Goal: Find specific page/section: Find specific page/section

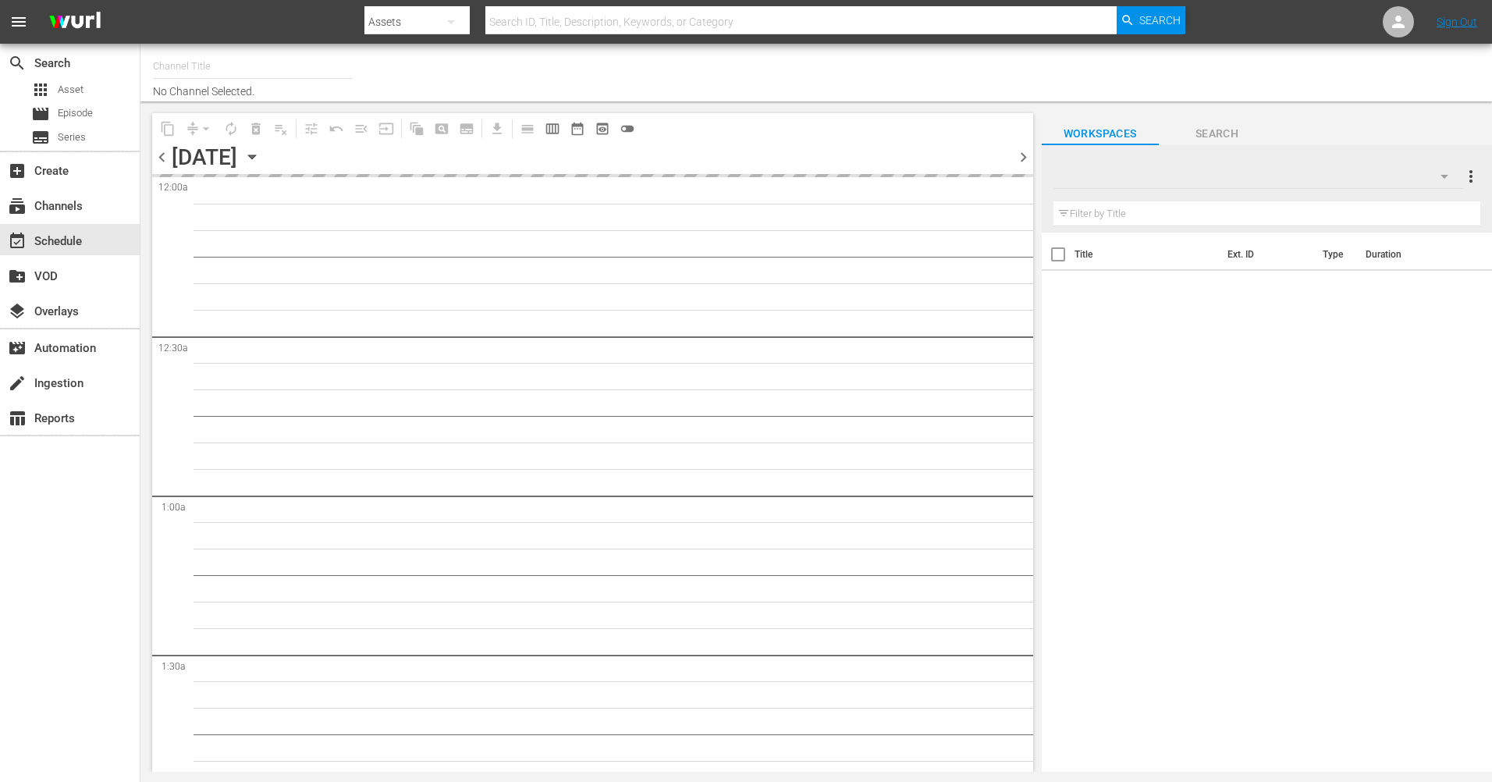
type input "The Film Detective (1847)"
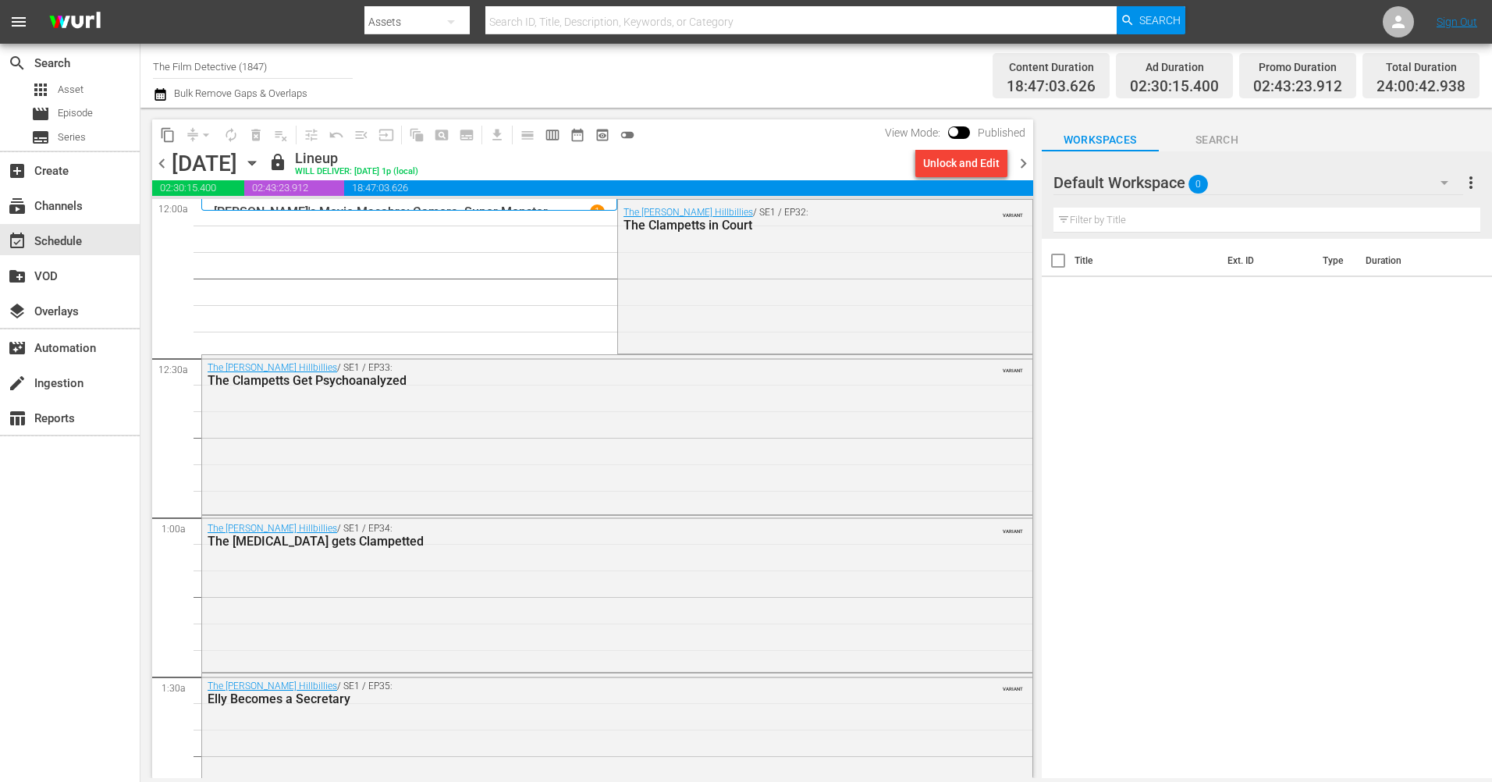
click at [1019, 162] on span "chevron_right" at bounding box center [1024, 164] width 20 height 20
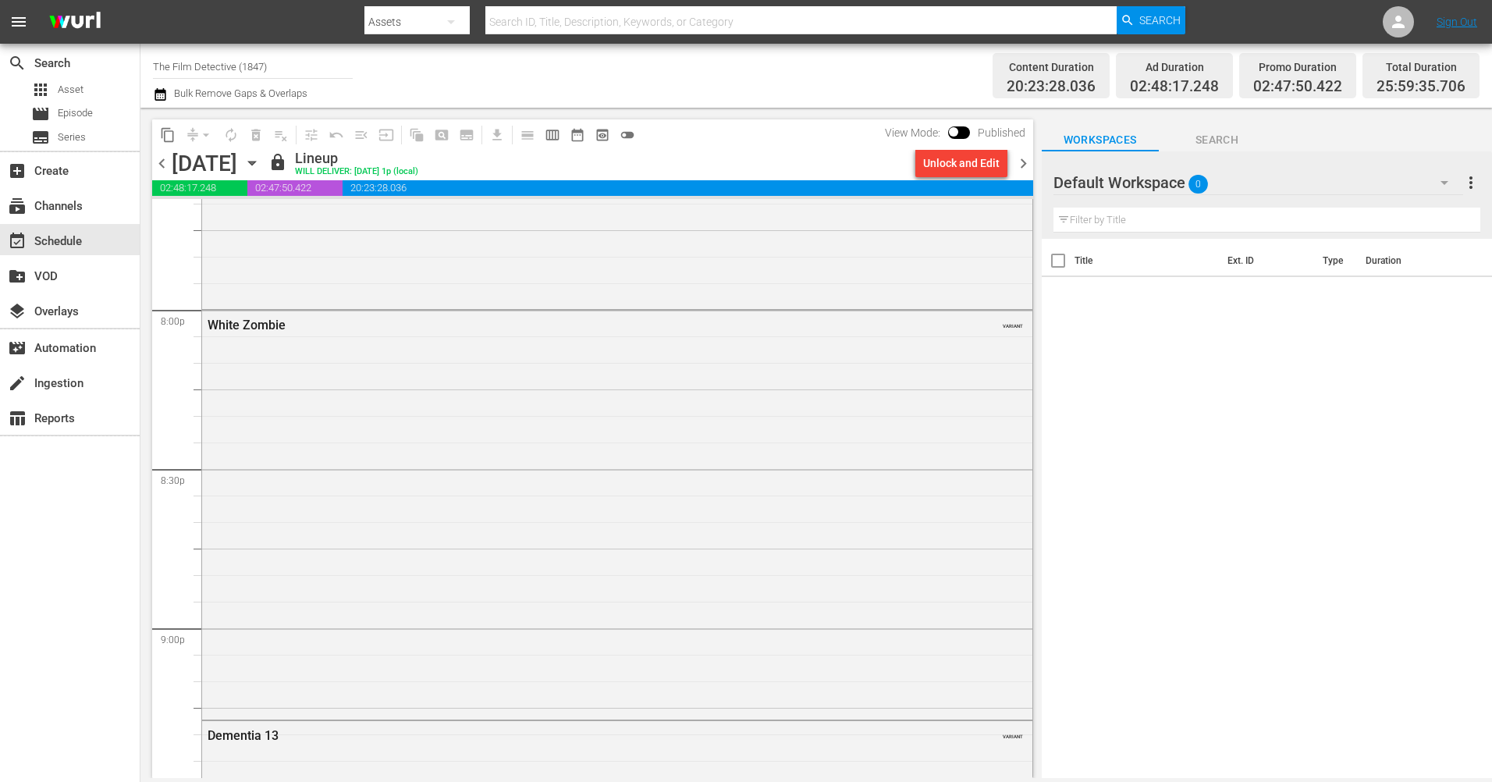
scroll to position [6172, 0]
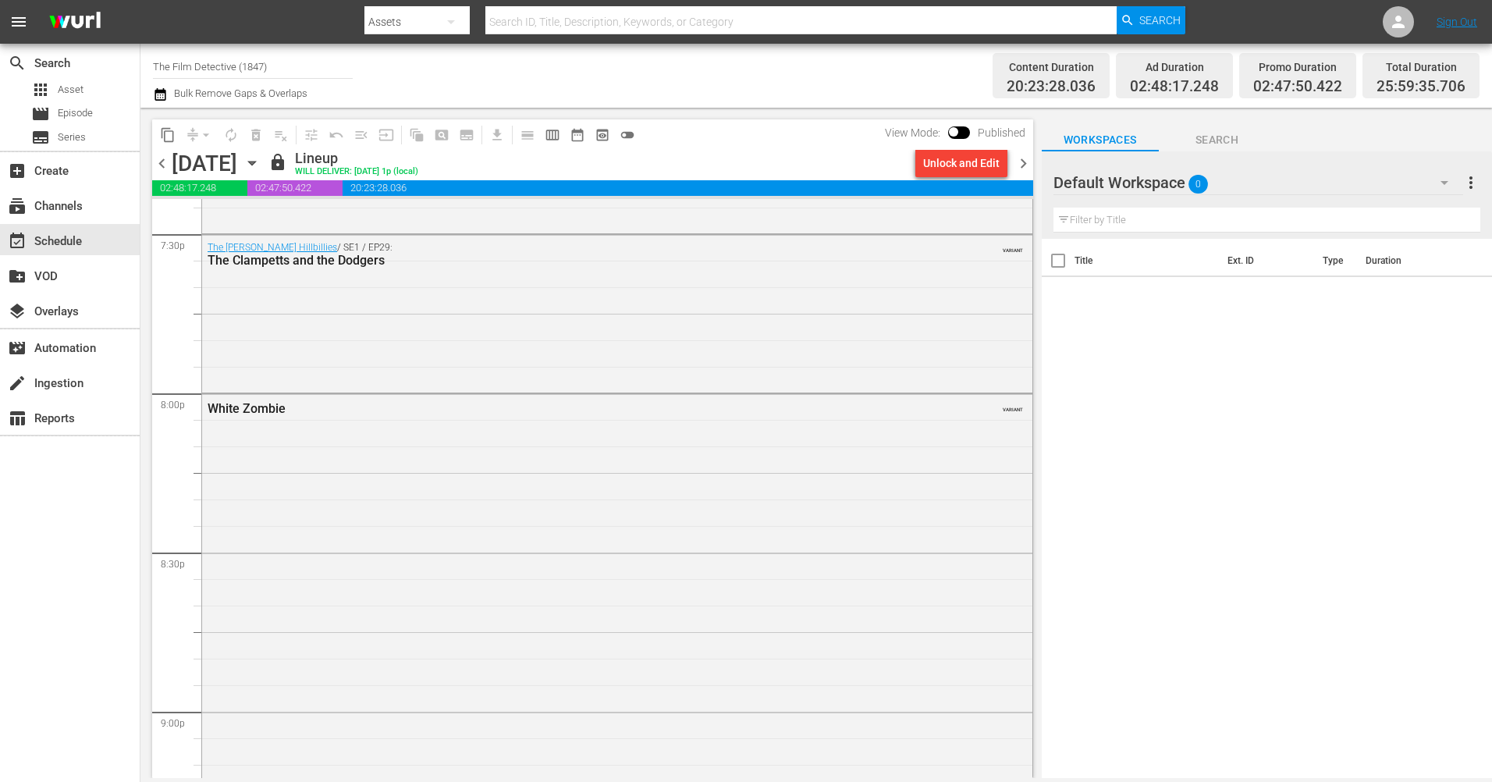
click at [1016, 169] on span "chevron_right" at bounding box center [1024, 164] width 20 height 20
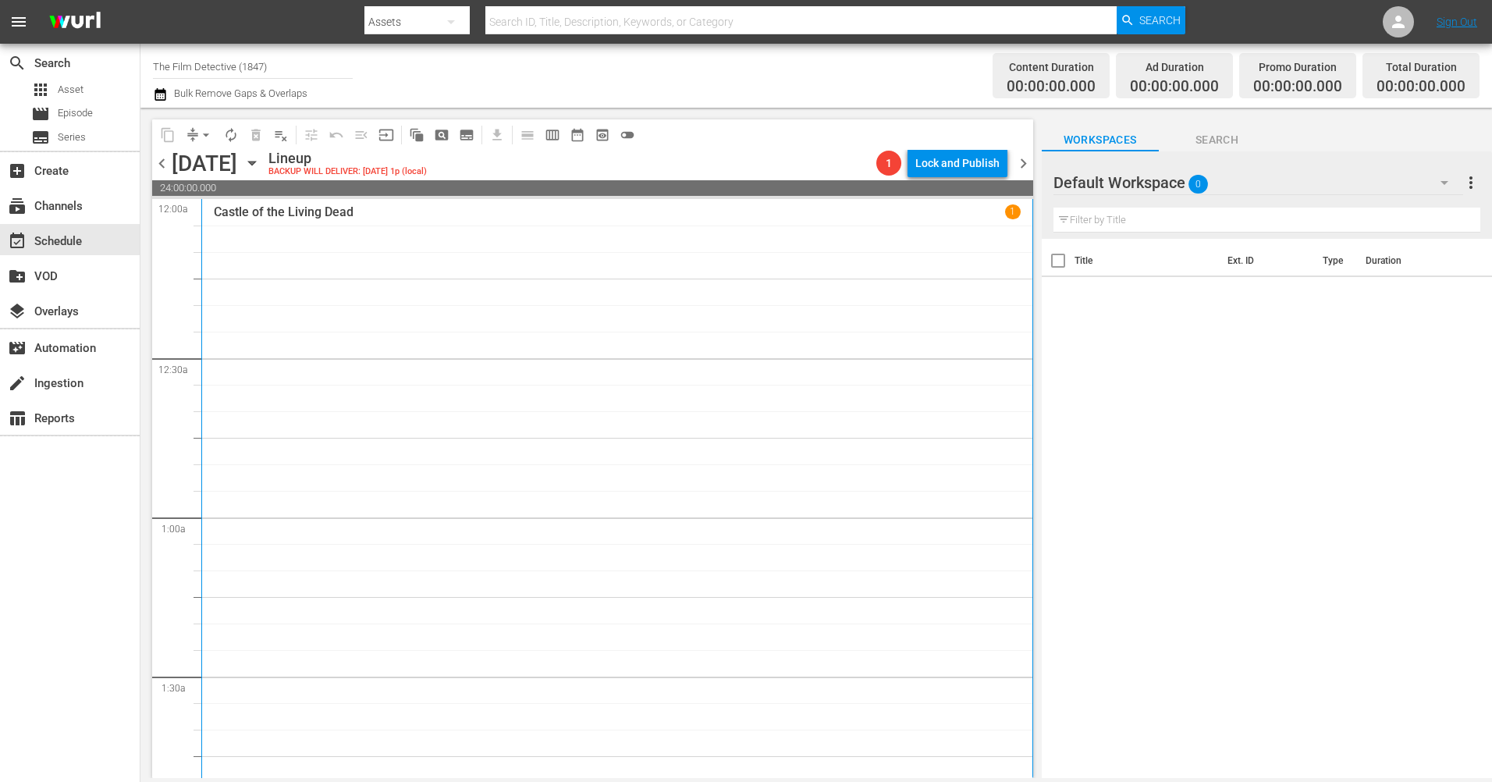
click at [157, 169] on span "chevron_left" at bounding box center [162, 164] width 20 height 20
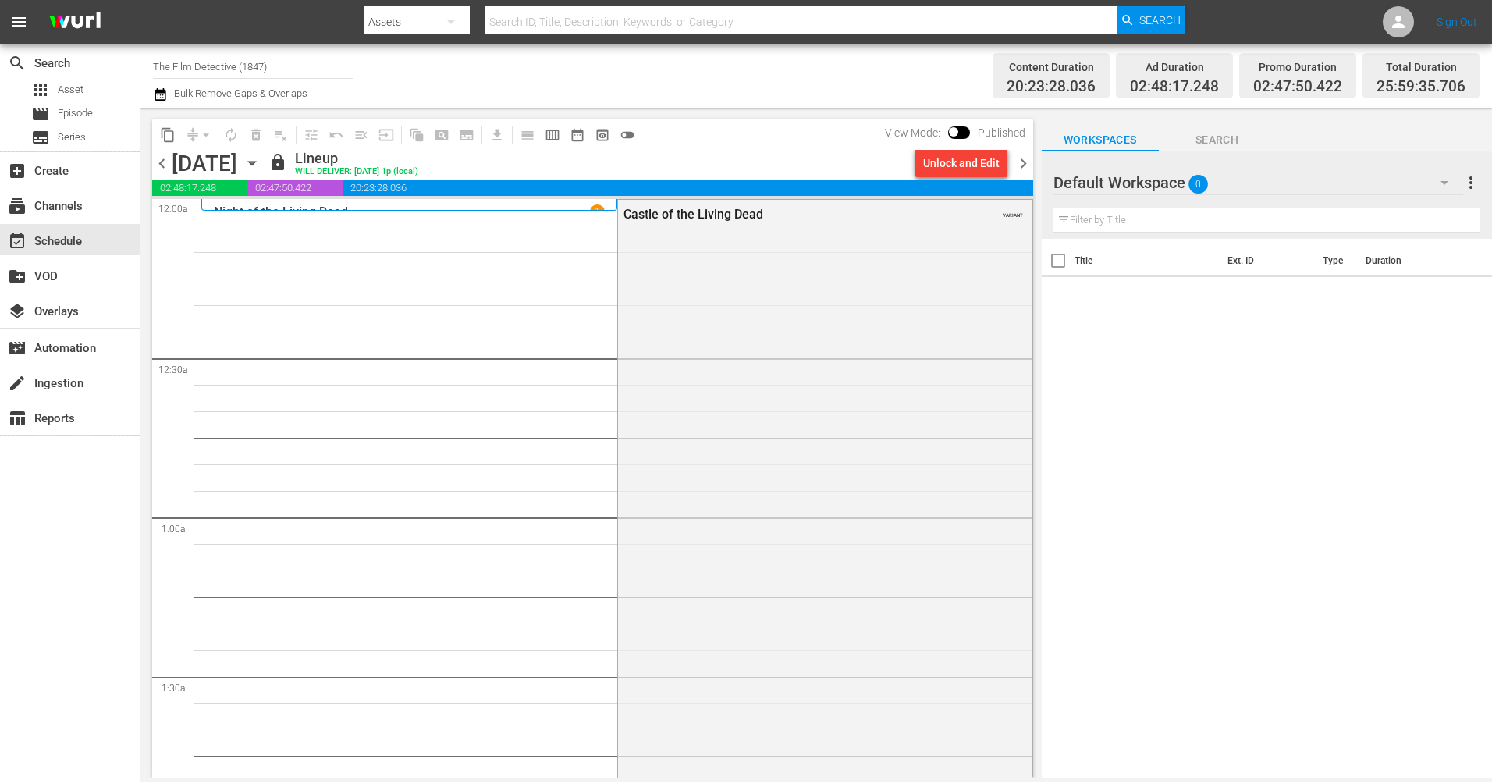
click at [1017, 163] on span "chevron_right" at bounding box center [1024, 164] width 20 height 20
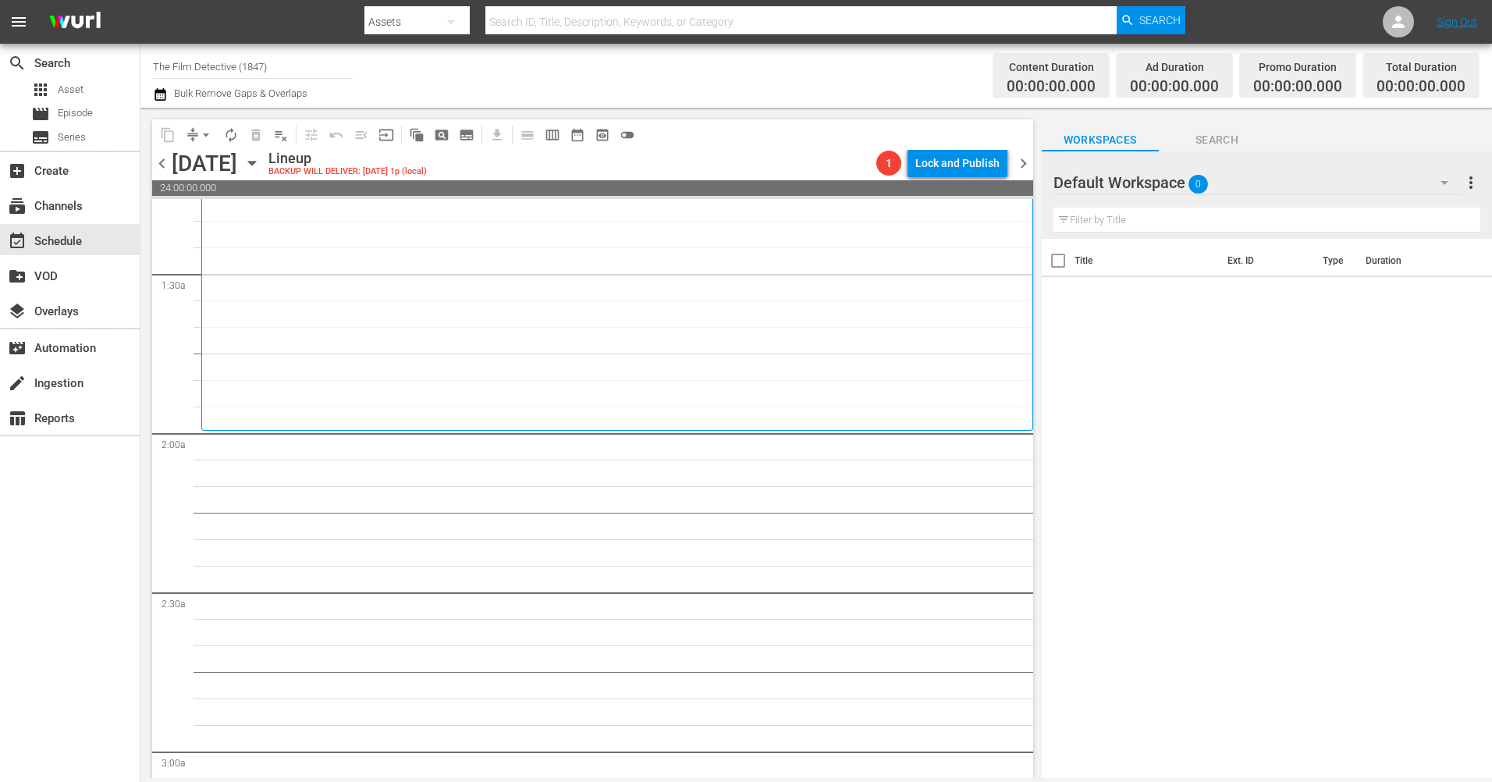
scroll to position [546, 0]
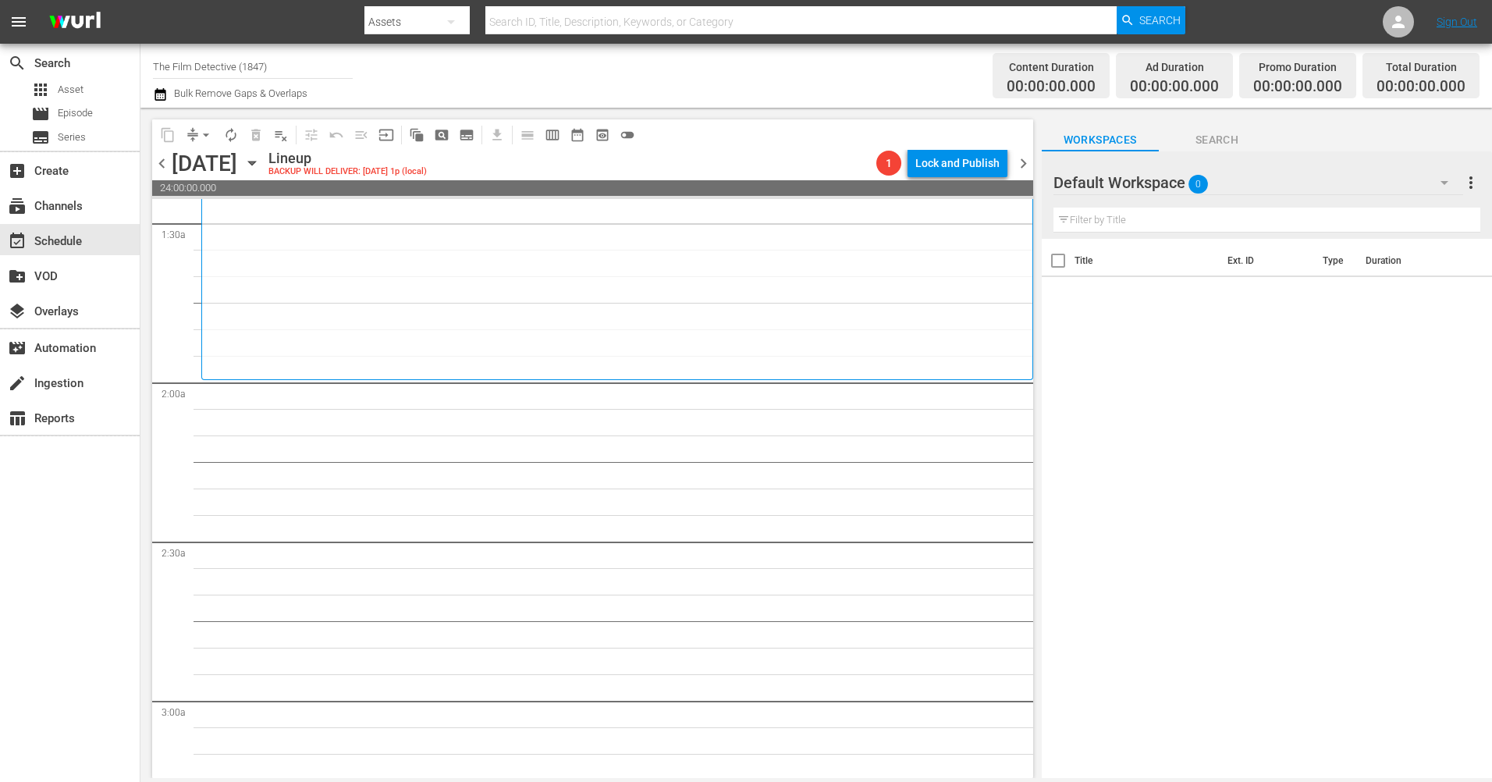
scroll to position [546, 0]
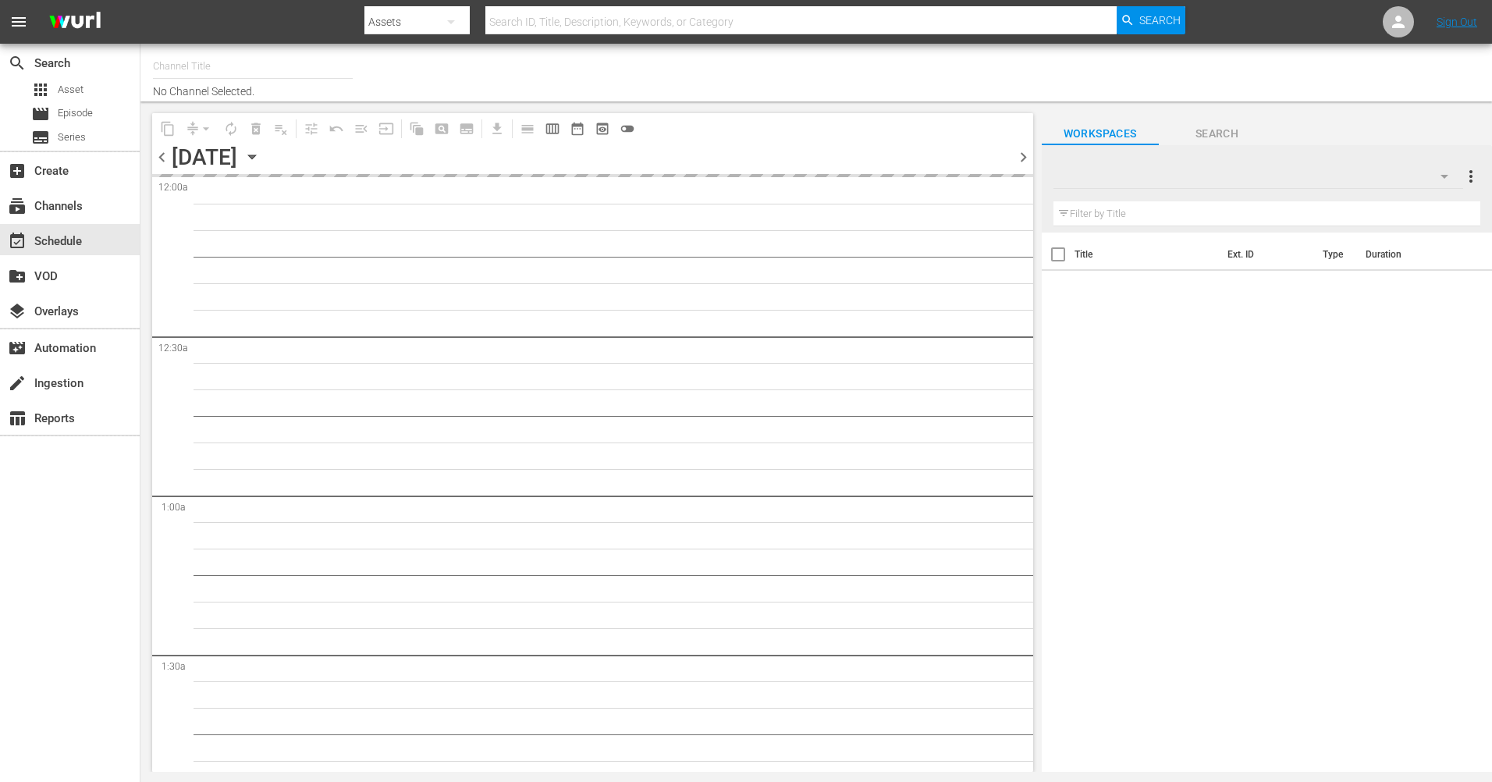
type input "The Film Detective (1847)"
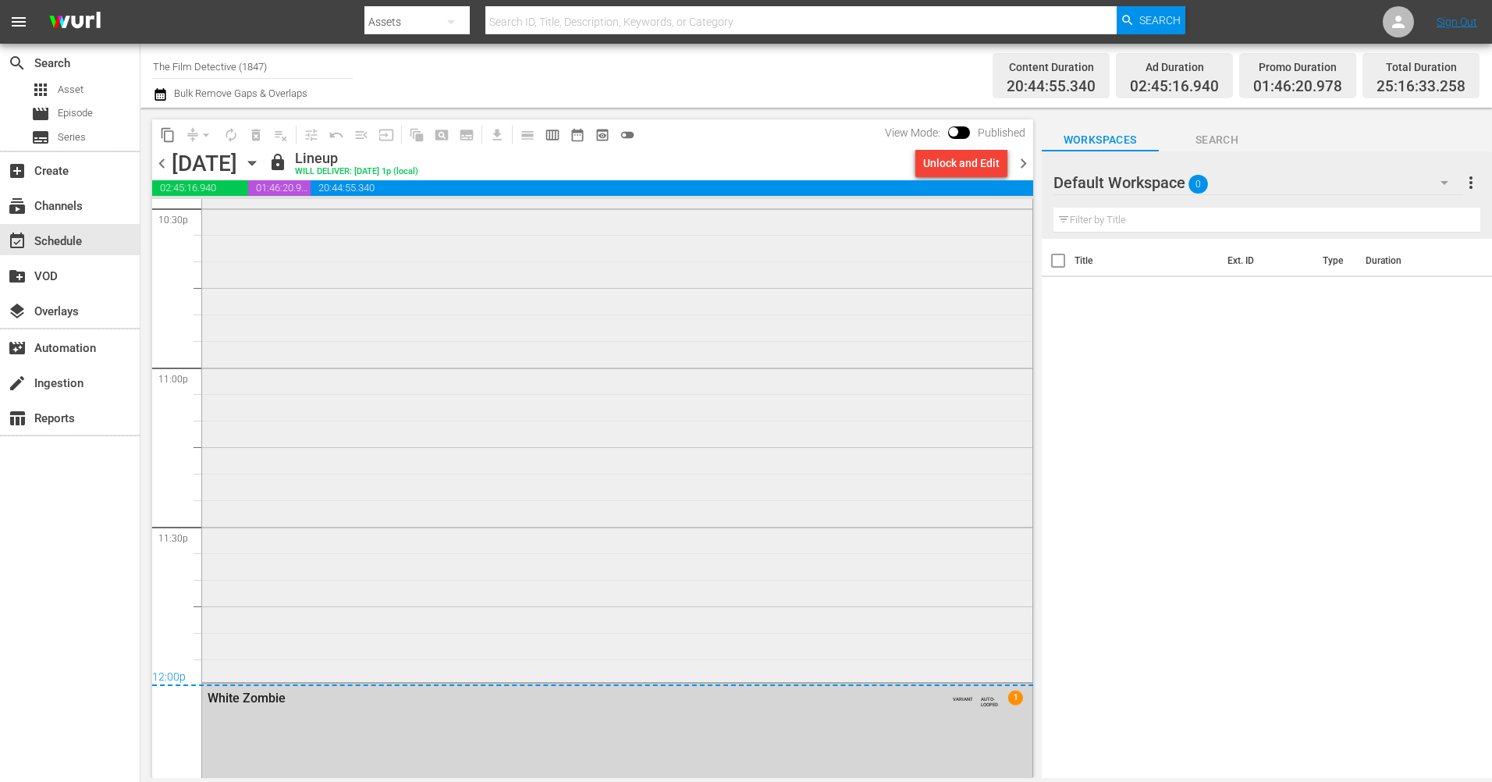
scroll to position [7334, 0]
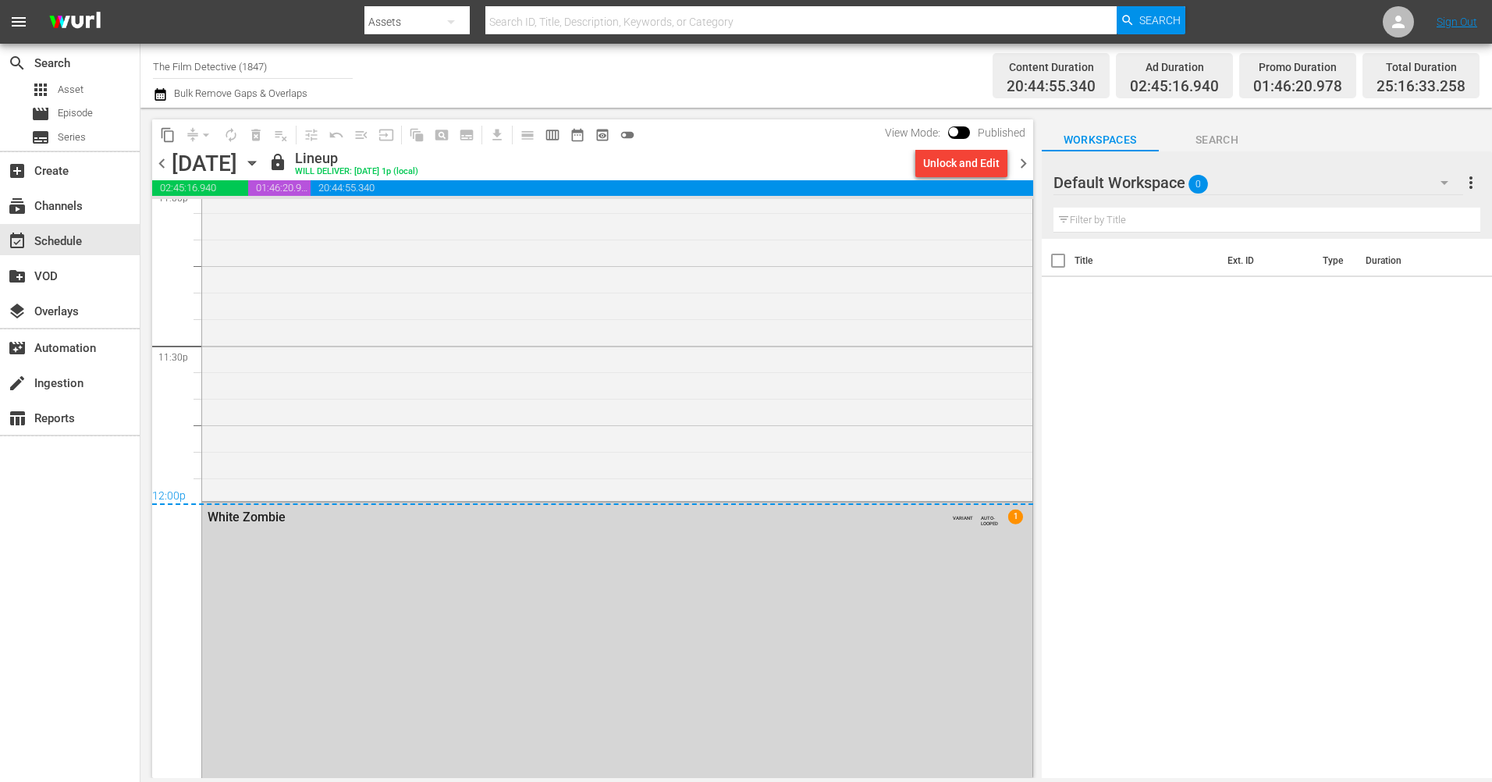
click at [1018, 163] on span "chevron_right" at bounding box center [1024, 164] width 20 height 20
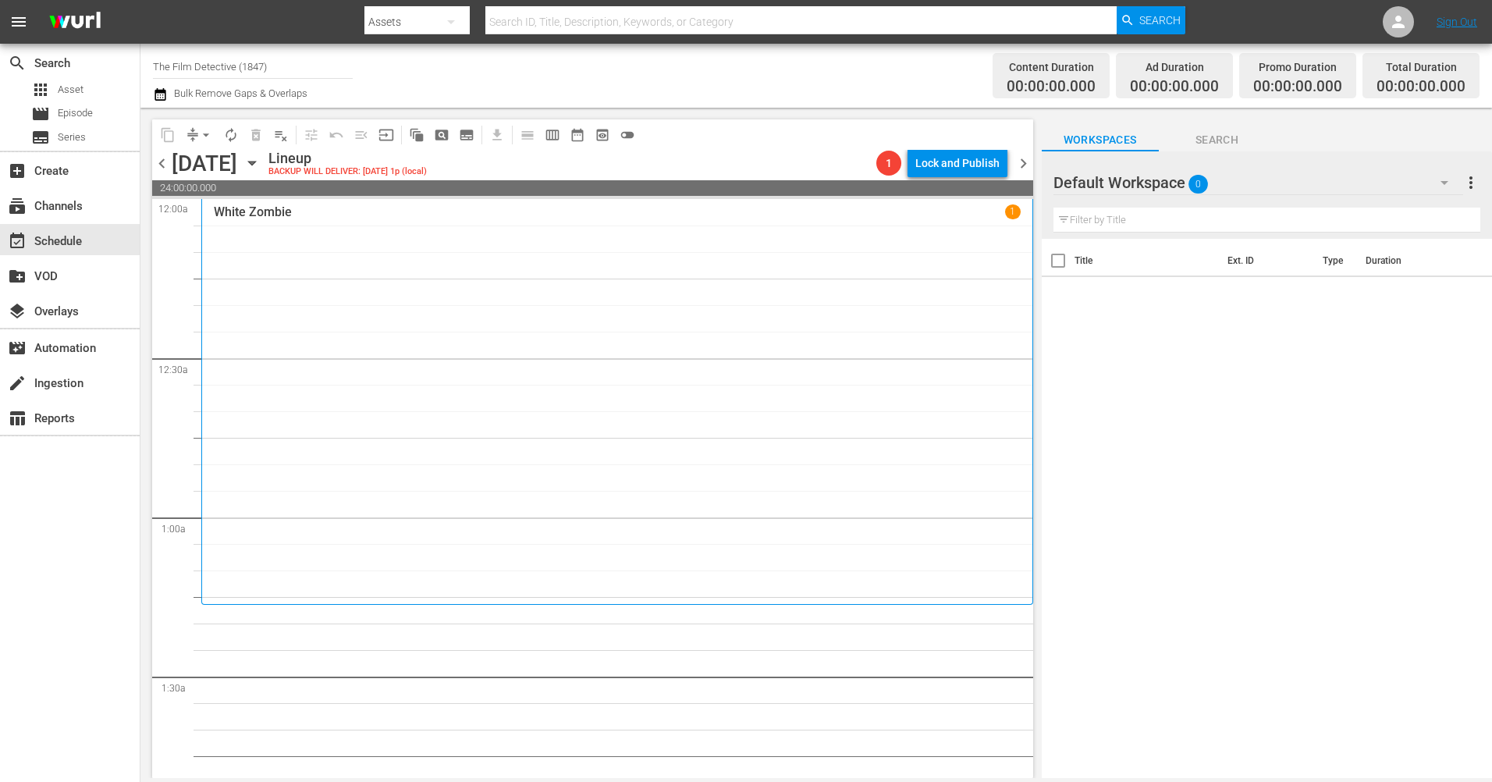
click at [159, 165] on span "chevron_left" at bounding box center [162, 164] width 20 height 20
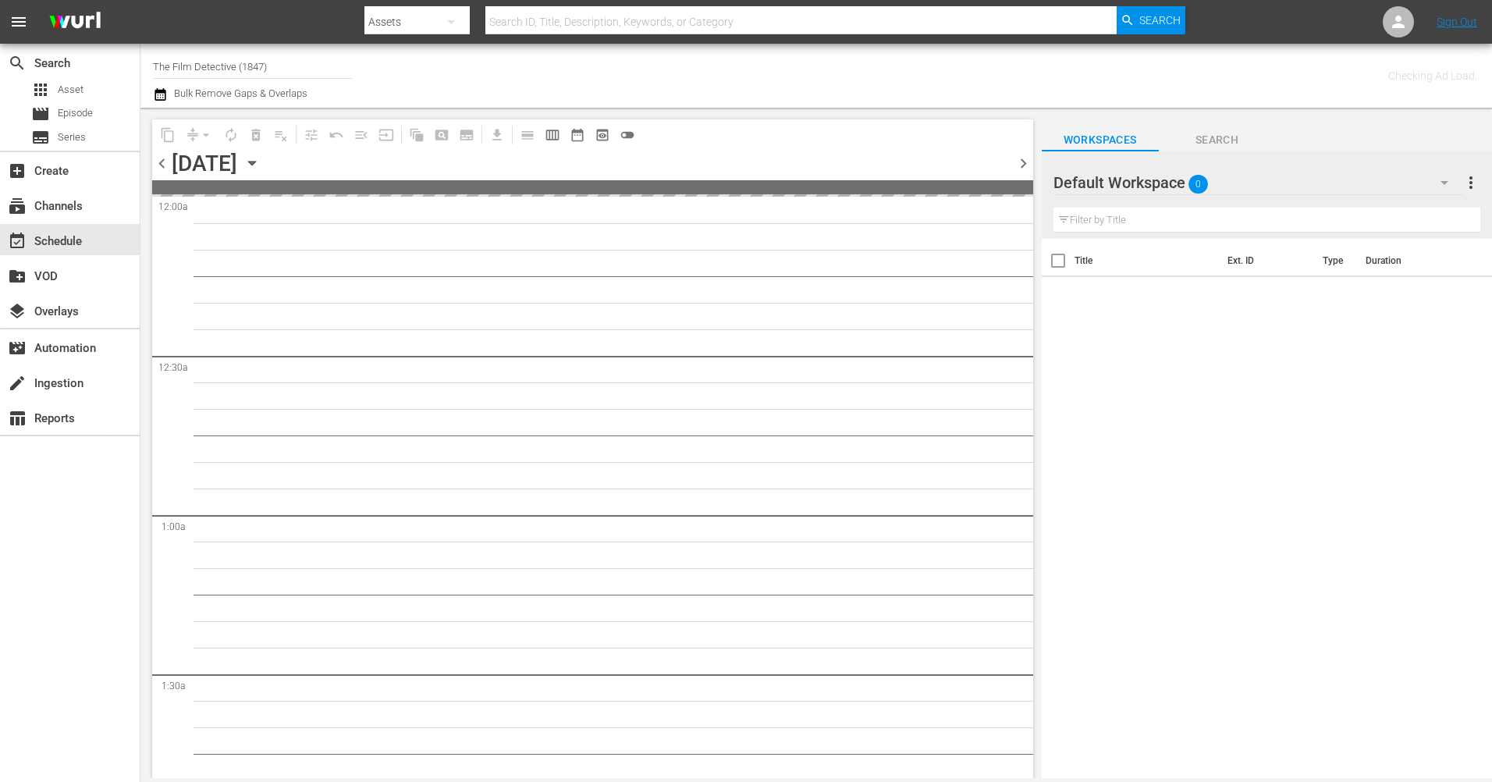
click at [159, 165] on span "chevron_left" at bounding box center [162, 164] width 20 height 20
